Goal: Task Accomplishment & Management: Complete application form

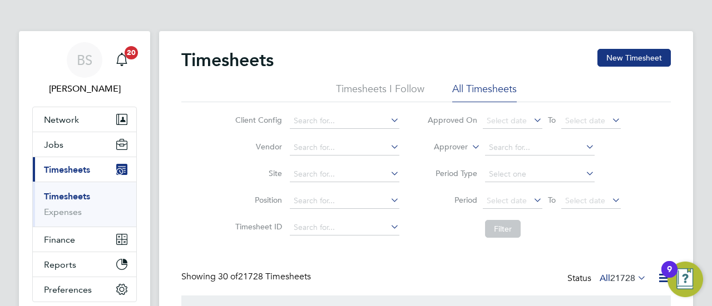
click at [78, 195] on link "Timesheets" at bounding box center [67, 196] width 46 height 11
click at [644, 59] on button "New Timesheet" at bounding box center [633, 58] width 73 height 18
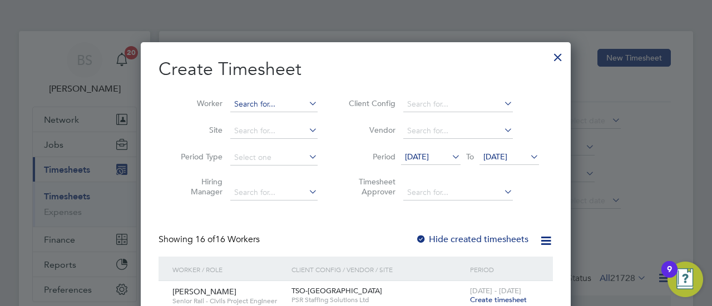
click at [271, 106] on input at bounding box center [273, 105] width 87 height 16
click at [272, 118] on li "Sanji t Aujla" at bounding box center [274, 119] width 88 height 15
type input "[PERSON_NAME]"
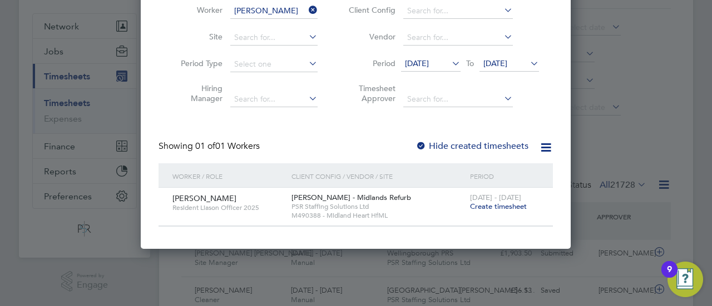
click at [514, 208] on span "Create timesheet" at bounding box center [498, 206] width 57 height 9
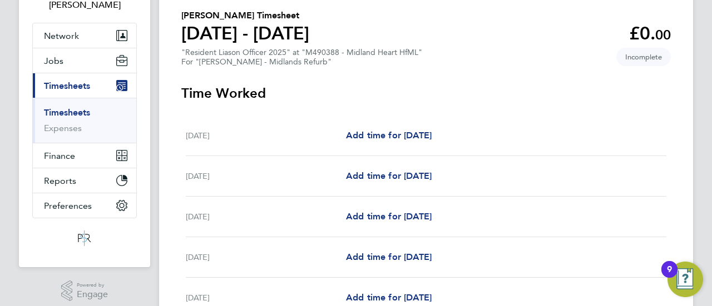
click at [438, 89] on h3 "Time Worked" at bounding box center [425, 93] width 489 height 18
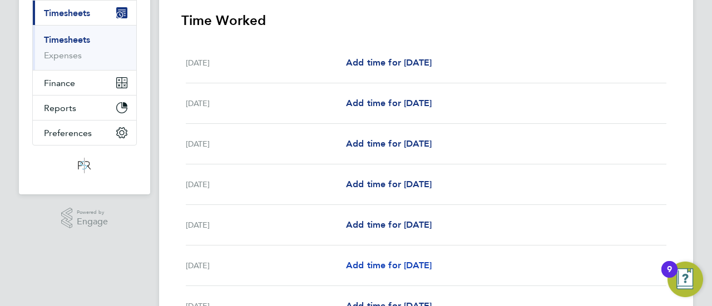
scroll to position [140, 0]
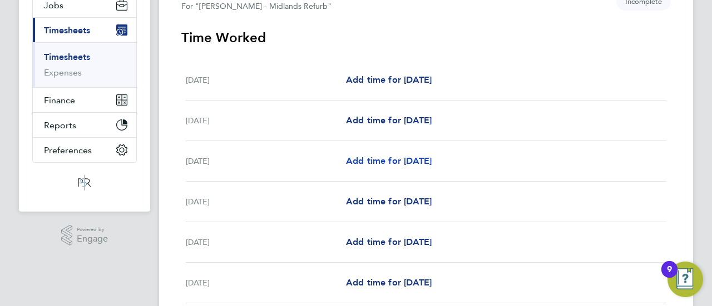
click at [374, 163] on span "Add time for [DATE]" at bounding box center [389, 161] width 86 height 11
select select "30"
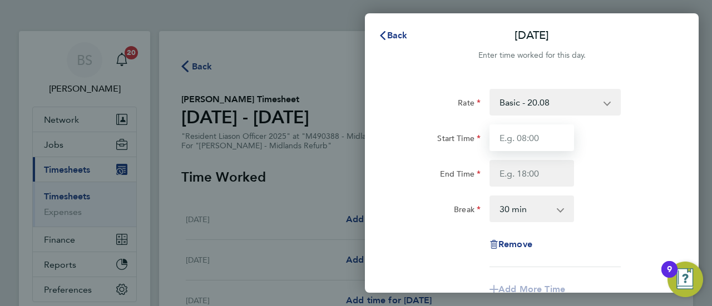
click at [546, 141] on input "Start Time" at bounding box center [531, 138] width 84 height 27
type input "07:45"
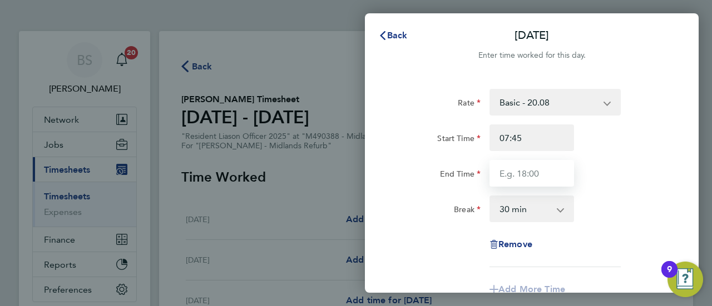
click at [528, 177] on input "End Time" at bounding box center [531, 173] width 84 height 27
type input "16:15"
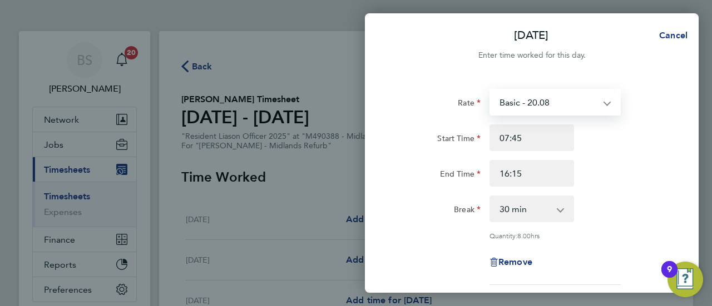
click at [545, 101] on select "Basic - 20.08 Overtime - 28.83" at bounding box center [548, 102] width 116 height 24
click at [668, 202] on div "Break 0 min 15 min 30 min 45 min 60 min 75 min 90 min" at bounding box center [531, 209] width 280 height 27
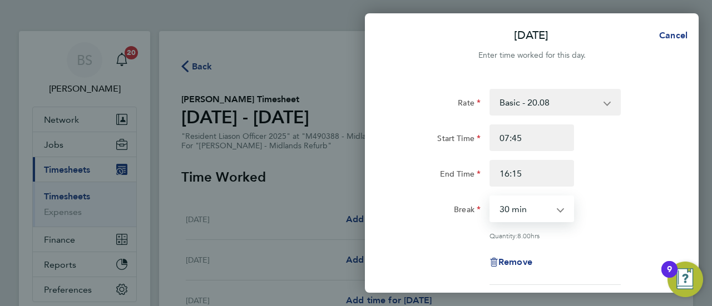
click at [554, 206] on select "0 min 15 min 30 min 45 min 60 min 75 min 90 min" at bounding box center [524, 209] width 69 height 24
click at [490, 197] on select "0 min 15 min 30 min 45 min 60 min 75 min 90 min" at bounding box center [524, 209] width 69 height 24
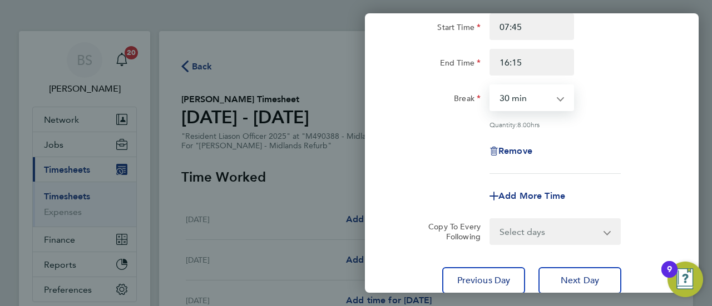
scroll to position [167, 0]
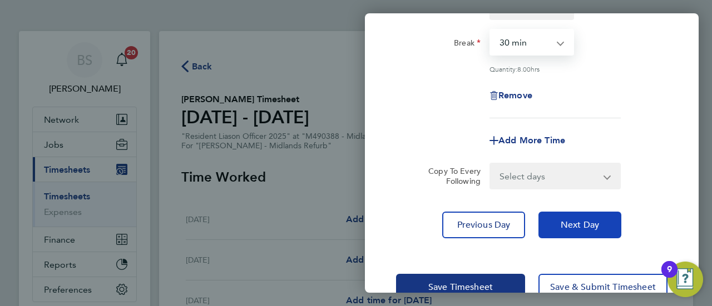
click at [579, 225] on span "Next Day" at bounding box center [579, 225] width 38 height 11
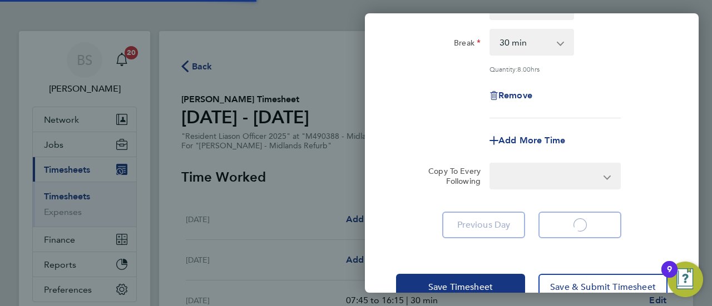
select select "30"
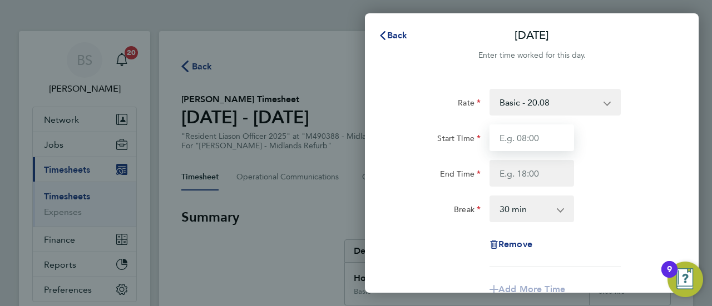
click at [541, 142] on input "Start Time" at bounding box center [531, 138] width 84 height 27
type input "07:45"
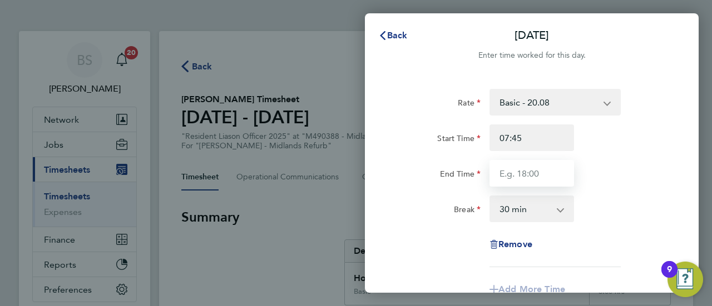
click at [544, 171] on input "End Time" at bounding box center [531, 173] width 84 height 27
type input "16:15"
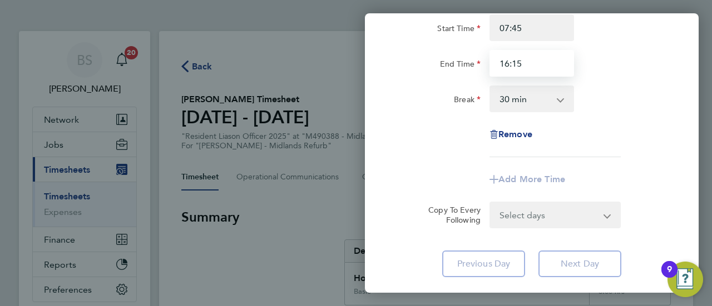
scroll to position [56, 0]
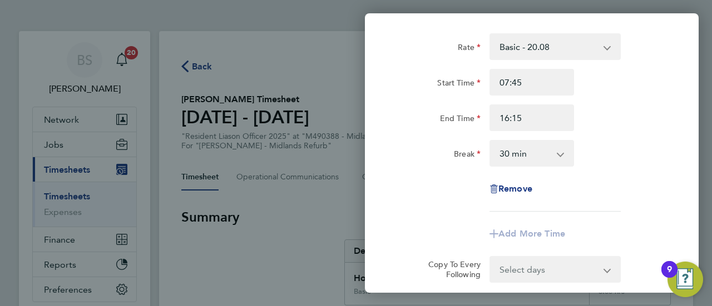
click at [530, 157] on select "0 min 15 min 30 min 45 min 60 min 75 min 90 min" at bounding box center [524, 153] width 69 height 24
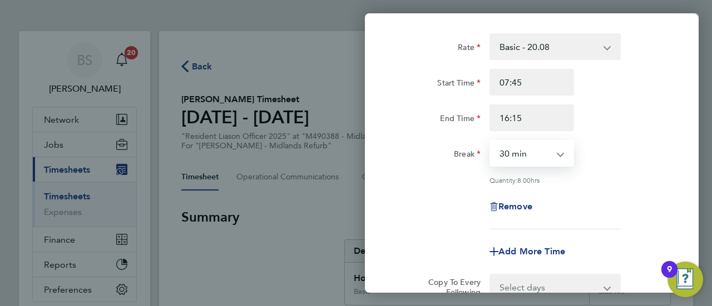
click at [490, 141] on select "0 min 15 min 30 min 45 min 60 min 75 min 90 min" at bounding box center [524, 153] width 69 height 24
click at [574, 52] on select "Basic - 20.08 Overtime - 28.83" at bounding box center [548, 46] width 116 height 24
click at [615, 190] on div "Rate Basic - 20.08 Overtime - 28.83 Start Time 07:45 End Time 16:15 Break 0 min…" at bounding box center [531, 131] width 271 height 196
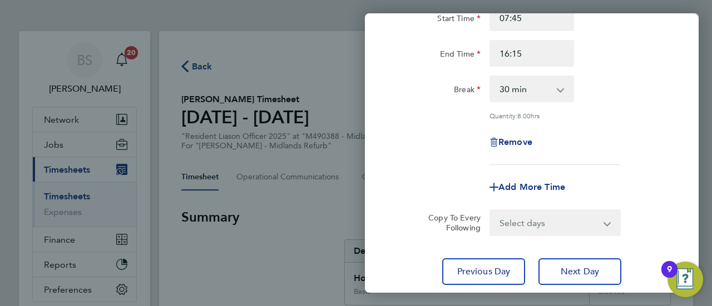
scroll to position [196, 0]
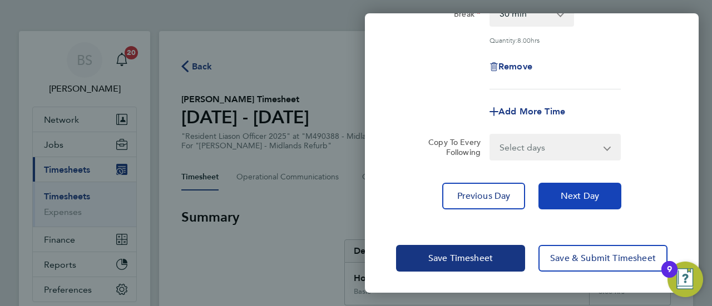
click at [590, 189] on button "Next Day" at bounding box center [579, 196] width 83 height 27
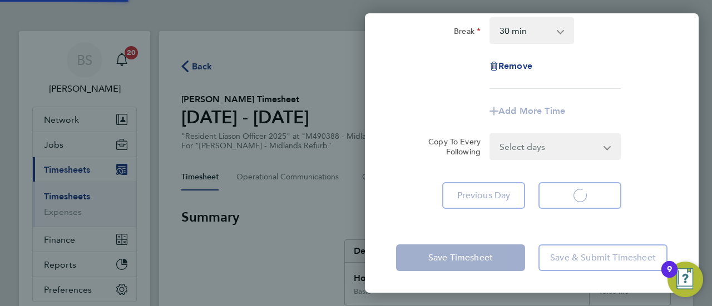
select select "30"
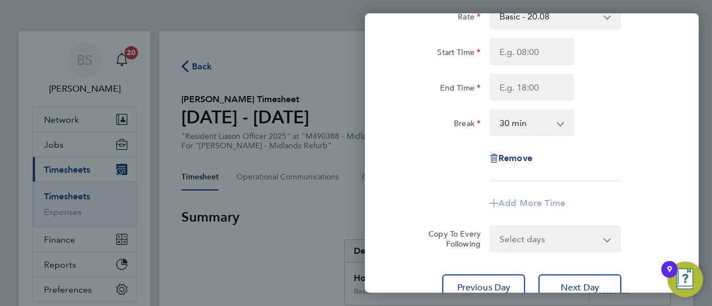
scroll to position [12, 0]
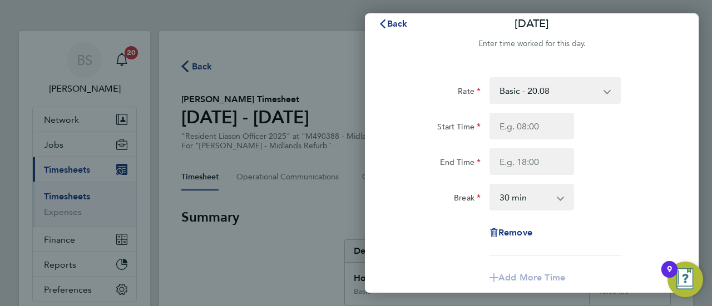
click at [539, 86] on select "Basic - 20.08 Overtime - 28.83" at bounding box center [548, 90] width 116 height 24
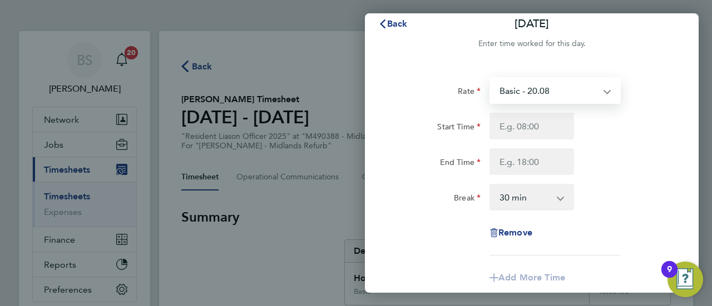
click at [596, 173] on div "End Time" at bounding box center [531, 161] width 280 height 27
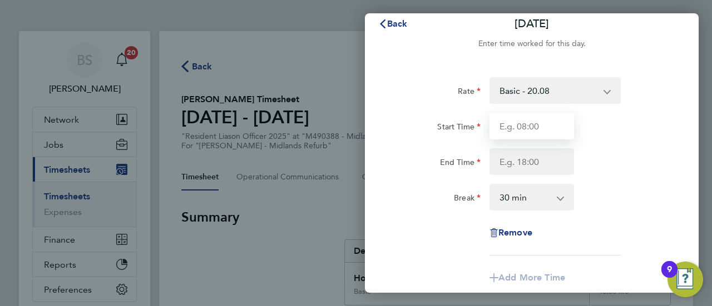
click at [533, 123] on input "Start Time" at bounding box center [531, 126] width 84 height 27
type input "07:45"
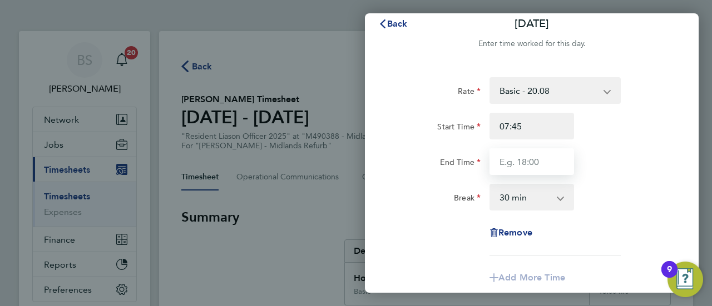
click at [520, 160] on input "End Time" at bounding box center [531, 161] width 84 height 27
type input "16:15"
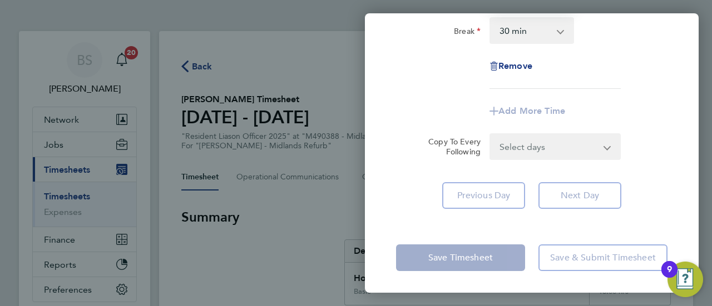
scroll to position [67, 0]
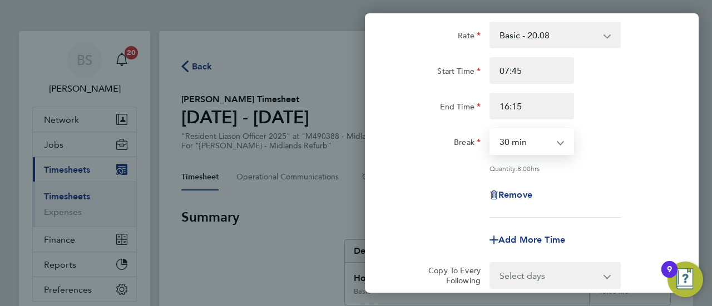
click at [518, 138] on select "0 min 15 min 30 min 45 min 60 min 75 min 90 min" at bounding box center [524, 142] width 69 height 24
click at [490, 130] on select "0 min 15 min 30 min 45 min 60 min 75 min 90 min" at bounding box center [524, 142] width 69 height 24
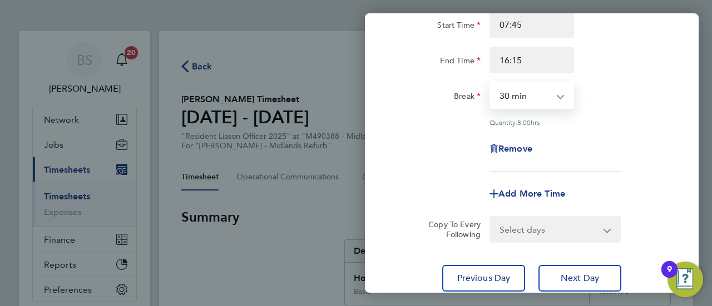
scroll to position [178, 0]
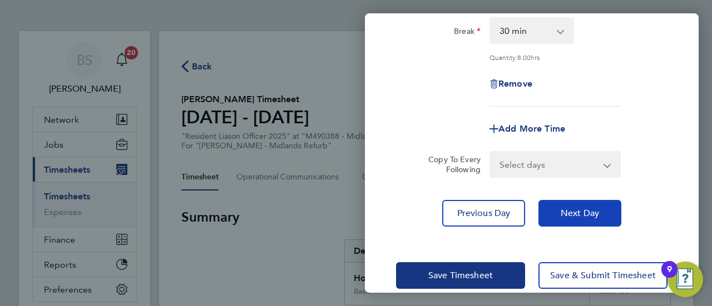
click at [576, 217] on span "Next Day" at bounding box center [579, 213] width 38 height 11
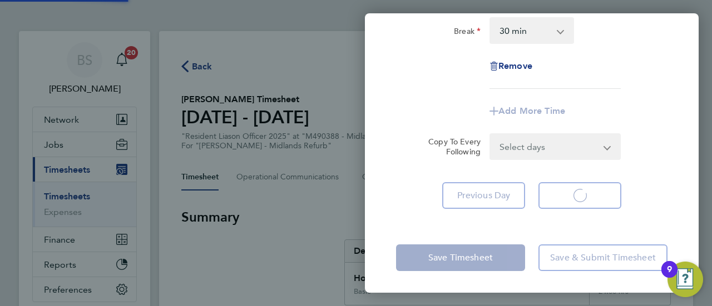
select select "30"
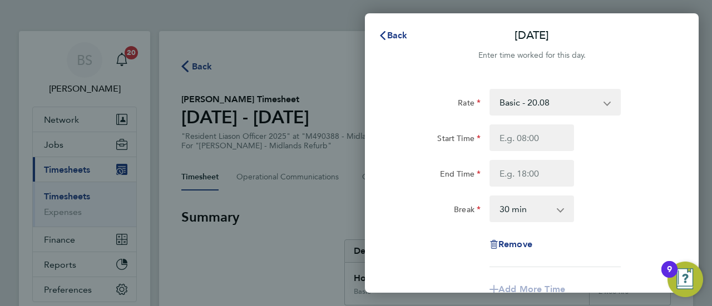
click at [539, 101] on select "Basic - 20.08 Overtime - 28.83" at bounding box center [548, 102] width 116 height 24
click at [657, 167] on div "End Time" at bounding box center [531, 173] width 280 height 27
click at [536, 141] on input "Start Time" at bounding box center [531, 138] width 84 height 27
type input "07:45"
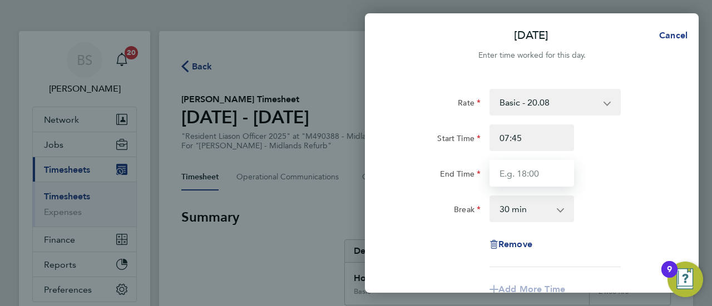
click at [536, 181] on input "End Time" at bounding box center [531, 173] width 84 height 27
type input "16:15"
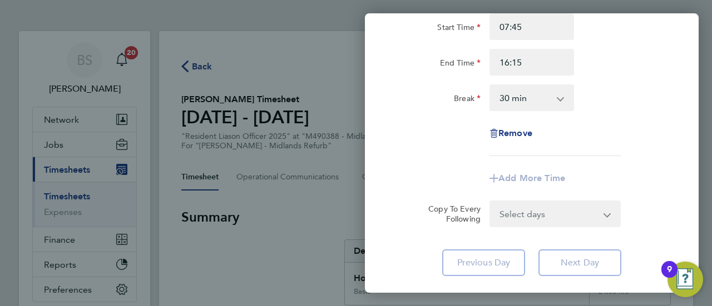
click at [530, 98] on select "0 min 15 min 30 min 45 min 60 min 75 min 90 min" at bounding box center [524, 98] width 69 height 24
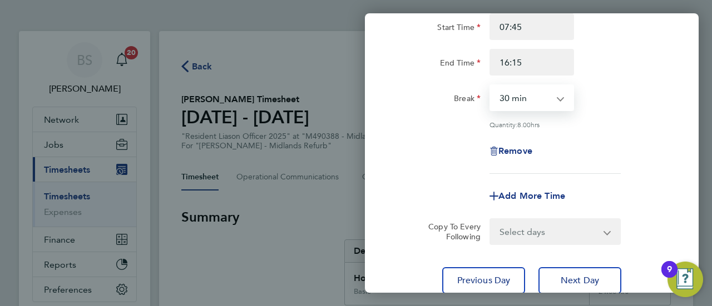
click at [490, 86] on select "0 min 15 min 30 min 45 min 60 min 75 min 90 min" at bounding box center [524, 98] width 69 height 24
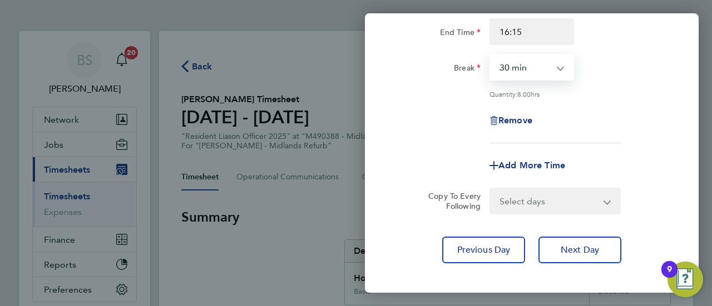
scroll to position [167, 0]
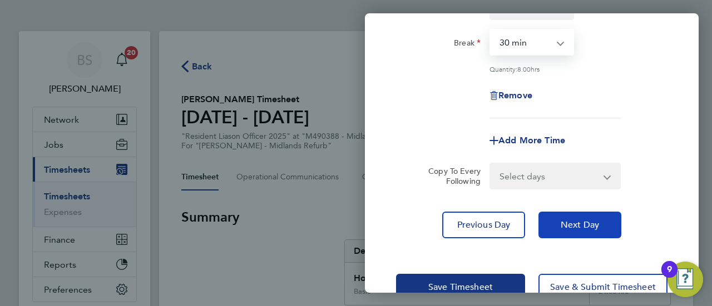
click at [577, 224] on span "Next Day" at bounding box center [579, 225] width 38 height 11
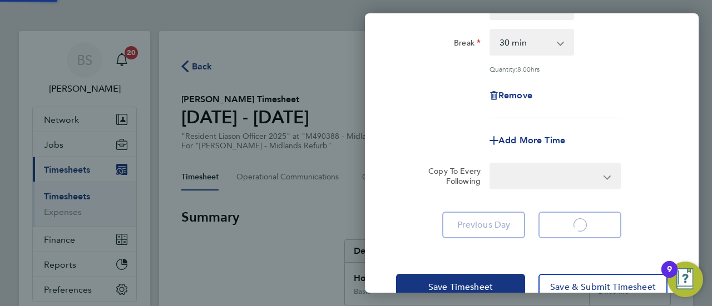
select select "30"
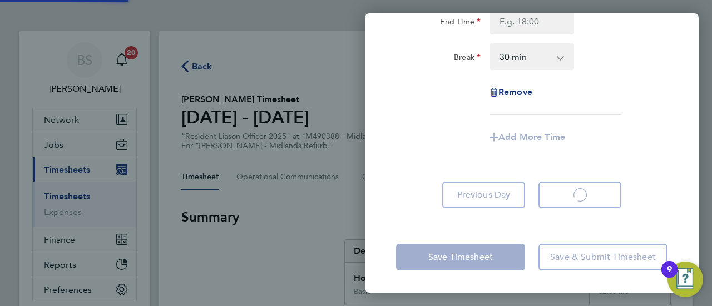
scroll to position [152, 0]
select select "30"
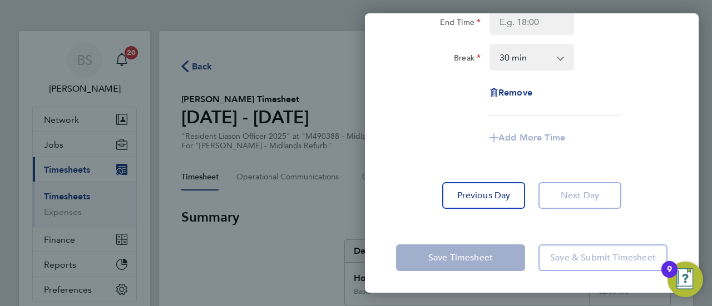
scroll to position [0, 0]
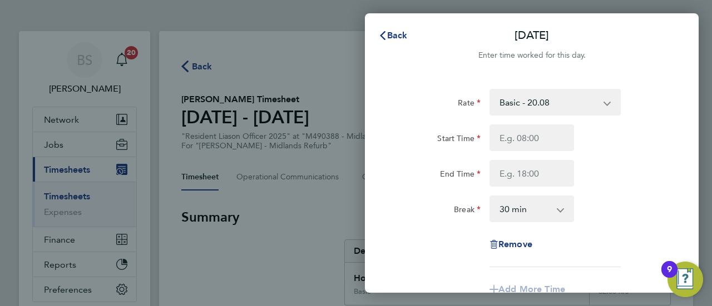
click at [543, 102] on select "Basic - 20.08 Overtime - 28.83" at bounding box center [548, 102] width 116 height 24
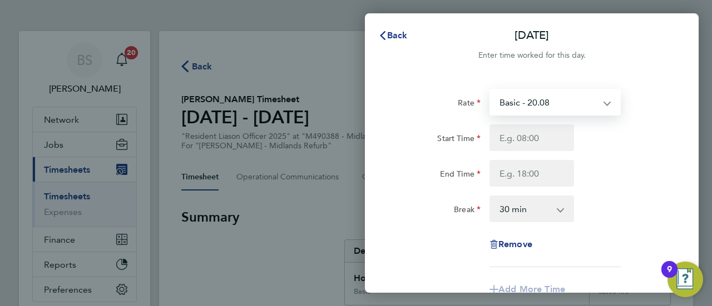
click at [640, 173] on div "End Time" at bounding box center [531, 173] width 280 height 27
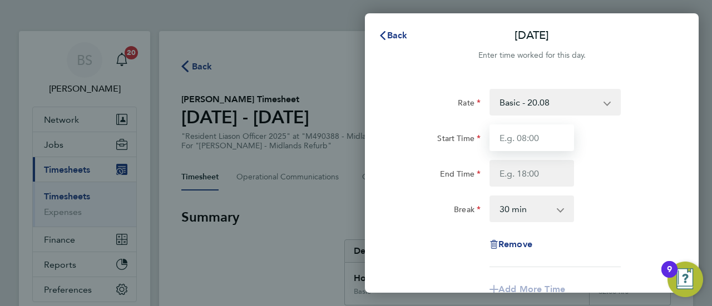
click at [536, 135] on input "Start Time" at bounding box center [531, 138] width 84 height 27
type input "07:45"
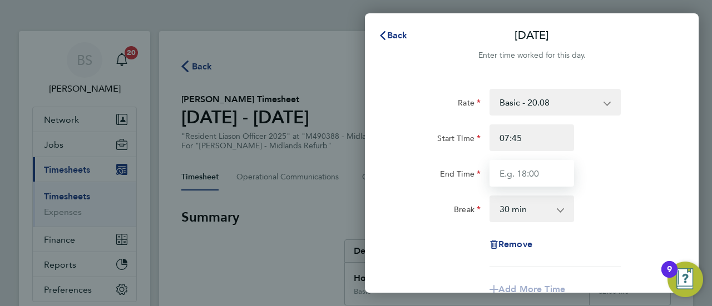
click at [509, 169] on input "End Time" at bounding box center [531, 173] width 84 height 27
type input "16:00"
click at [525, 206] on select "0 min 15 min 30 min 45 min 60 min 75 min 90 min" at bounding box center [524, 209] width 69 height 24
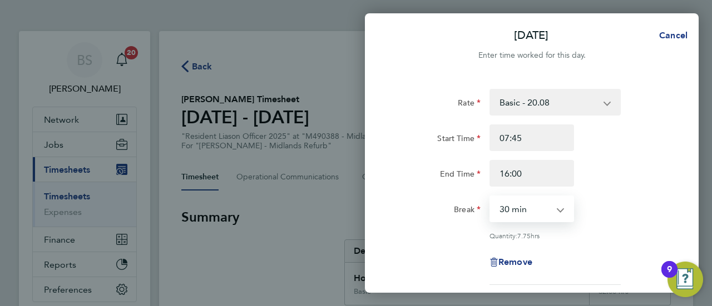
click at [490, 197] on select "0 min 15 min 30 min 45 min 60 min 75 min 90 min" at bounding box center [524, 209] width 69 height 24
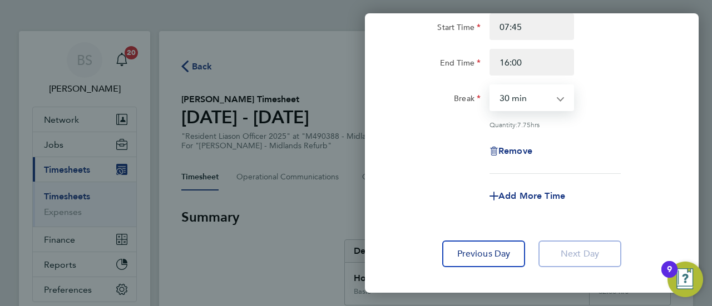
scroll to position [167, 0]
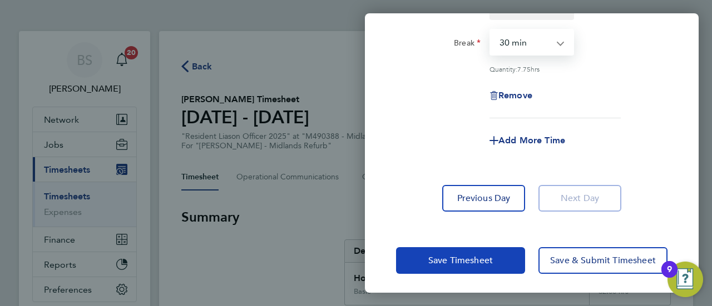
click at [466, 257] on span "Save Timesheet" at bounding box center [460, 260] width 64 height 11
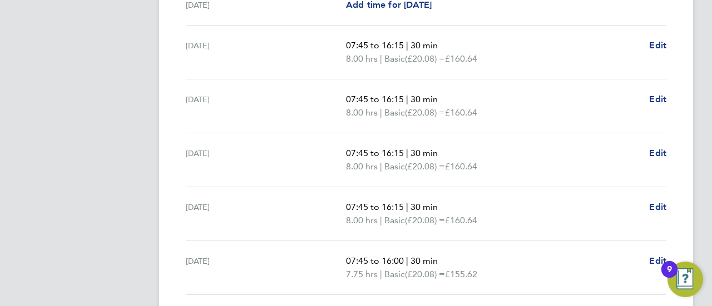
scroll to position [504, 0]
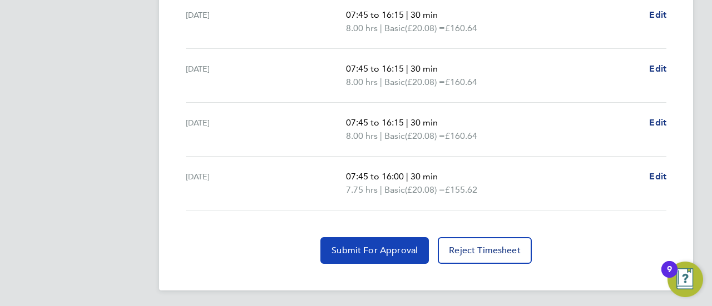
click at [346, 251] on span "Submit For Approval" at bounding box center [374, 250] width 86 height 11
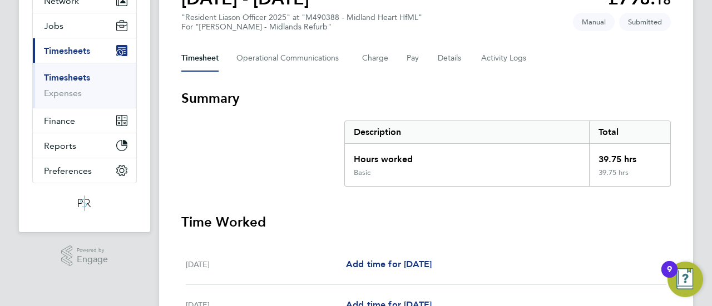
scroll to position [115, 0]
